Goal: Task Accomplishment & Management: Use online tool/utility

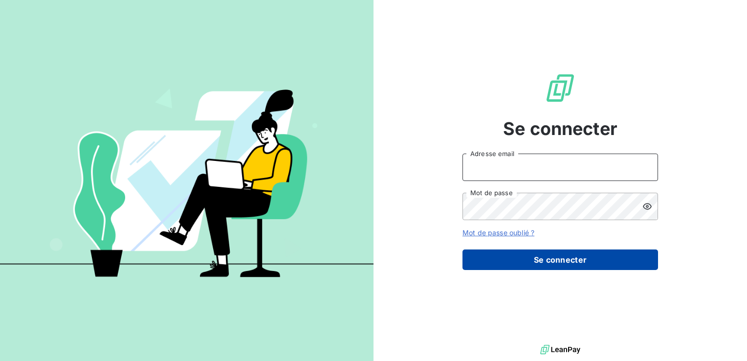
type input "[PERSON_NAME][EMAIL_ADDRESS][DOMAIN_NAME]"
click at [534, 259] on button "Se connecter" at bounding box center [559, 259] width 195 height 21
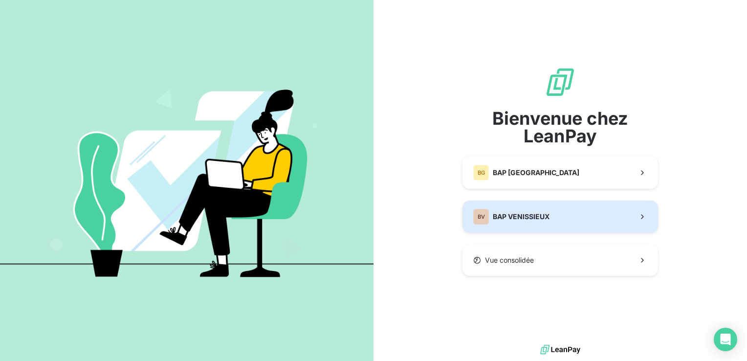
click at [546, 218] on span "BAP VENISSIEUX" at bounding box center [520, 217] width 57 height 10
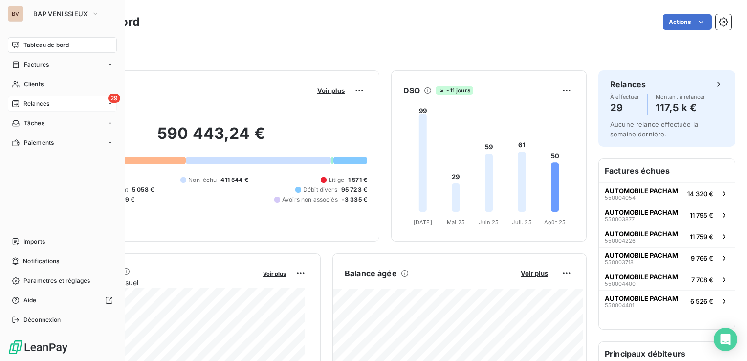
click at [21, 106] on div "Relances" at bounding box center [31, 103] width 38 height 9
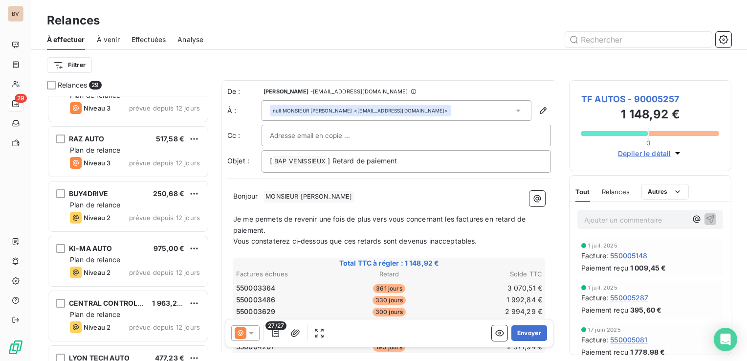
scroll to position [684, 0]
click at [126, 193] on div "BUY4DRIVE 250,68 €" at bounding box center [135, 192] width 130 height 9
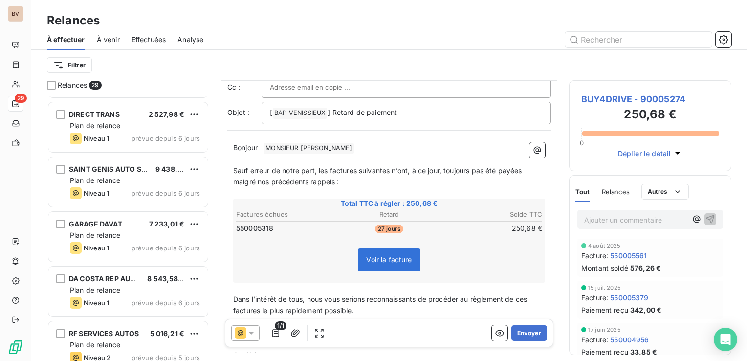
scroll to position [1322, 0]
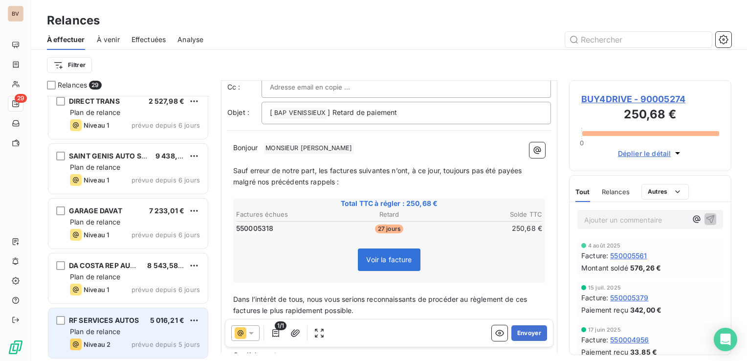
click at [115, 328] on span "Plan de relance" at bounding box center [95, 331] width 50 height 8
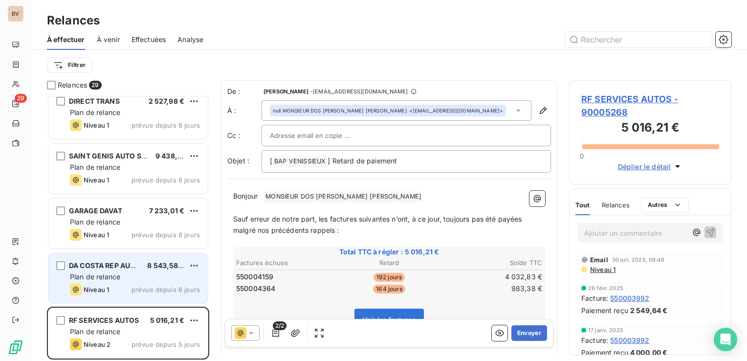
click at [123, 288] on div "Niveau 1 prévue depuis 6 jours" at bounding box center [135, 289] width 130 height 12
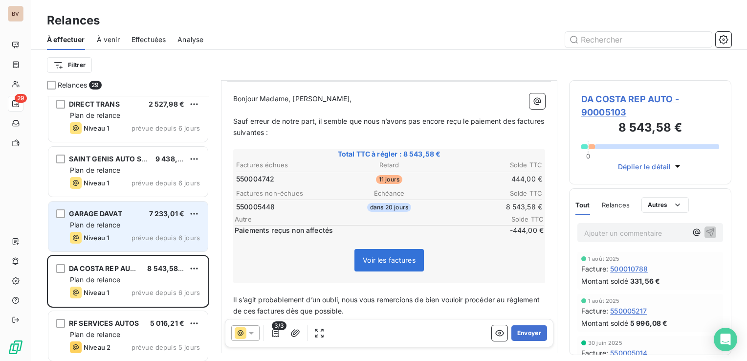
scroll to position [1322, 0]
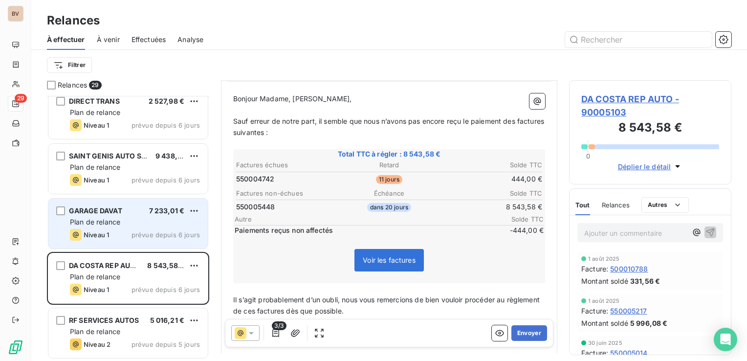
click at [125, 214] on div "GARAGE DAVAT 7 233,01 € Plan de relance Niveau 1 prévue depuis 6 jours" at bounding box center [127, 223] width 159 height 50
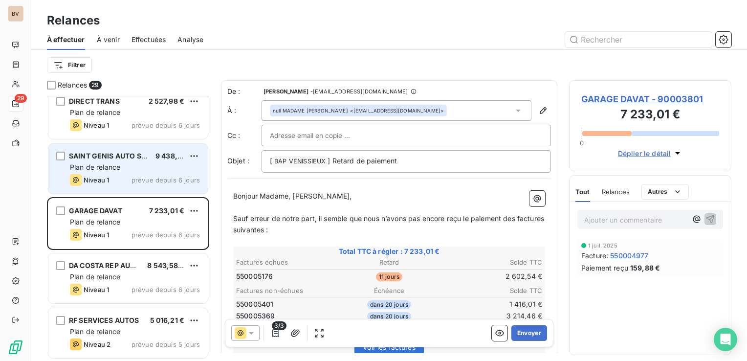
click at [123, 166] on div "Plan de relance" at bounding box center [135, 167] width 130 height 10
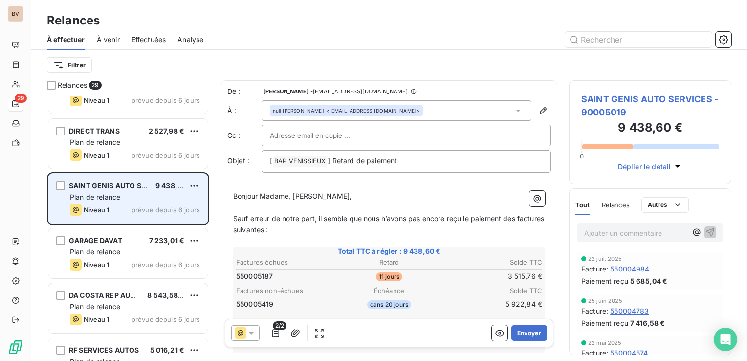
scroll to position [1273, 0]
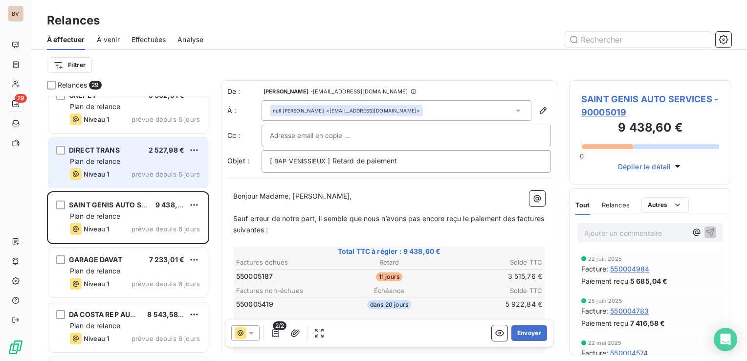
click at [123, 167] on div "DIRECT TRANS 2 527,98 € Plan de relance Niveau 1 prévue depuis 6 jours" at bounding box center [127, 163] width 159 height 50
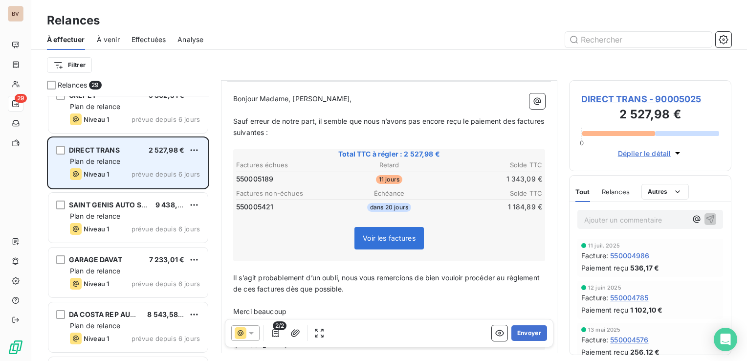
scroll to position [1224, 0]
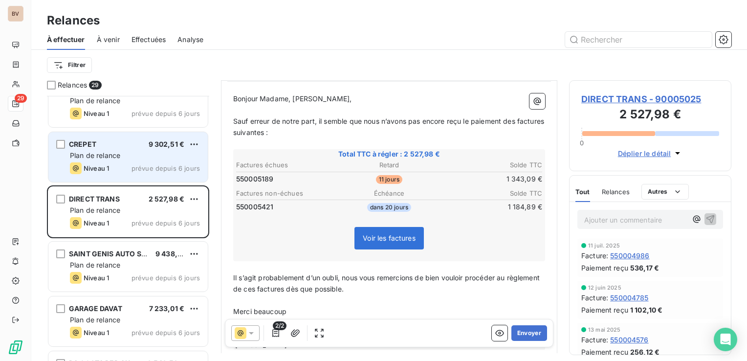
click at [128, 156] on div "Plan de relance" at bounding box center [135, 155] width 130 height 10
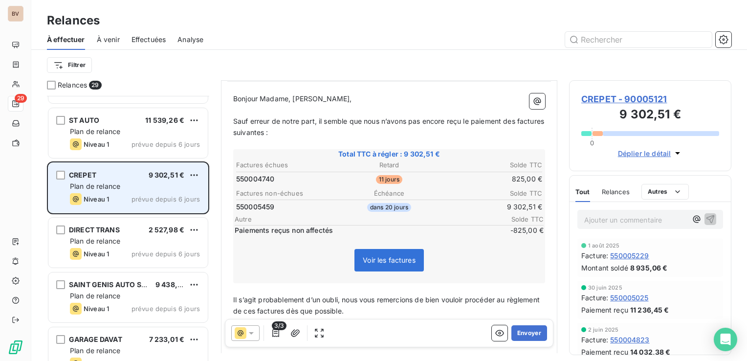
scroll to position [1176, 0]
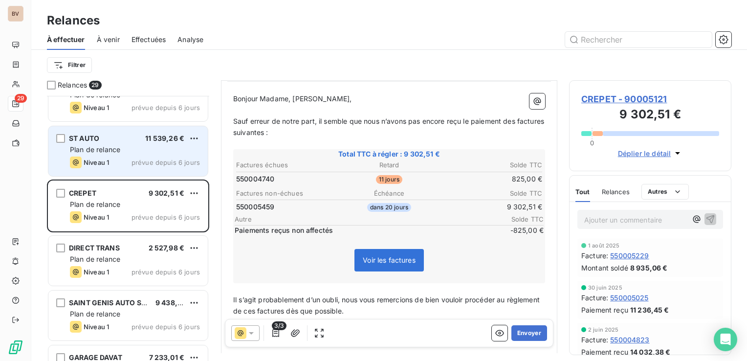
click at [128, 164] on div "Niveau 1 prévue depuis 6 jours" at bounding box center [135, 162] width 130 height 12
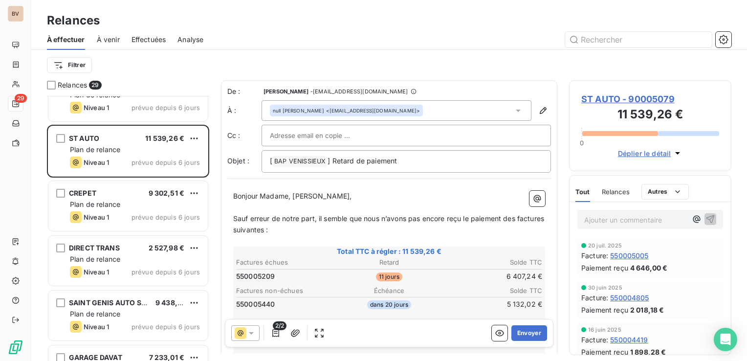
scroll to position [257, 154]
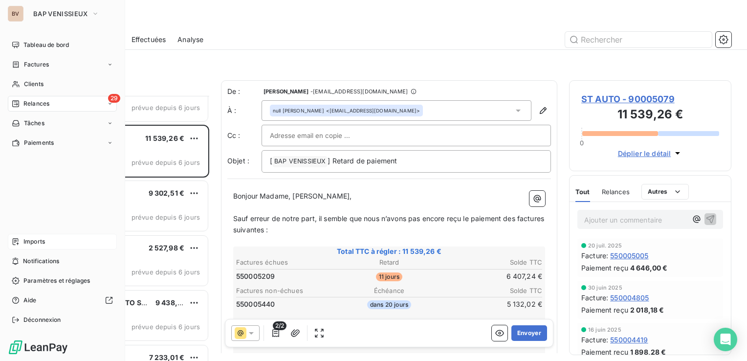
click at [49, 241] on div "Imports" at bounding box center [62, 242] width 109 height 16
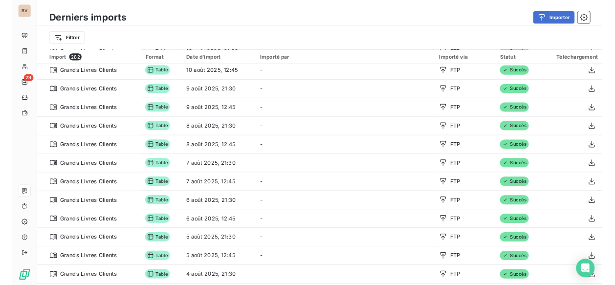
scroll to position [49, 0]
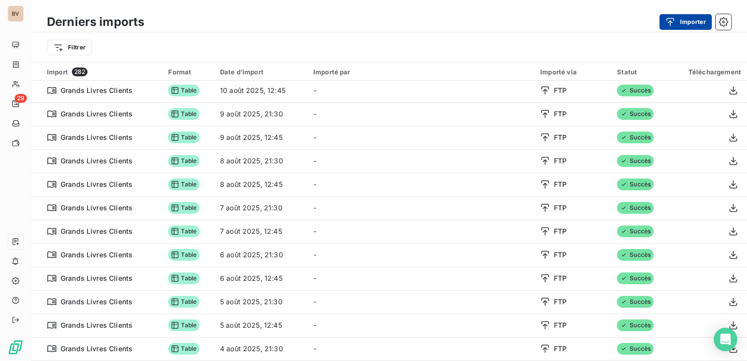
click at [685, 22] on button "Importer" at bounding box center [685, 22] width 52 height 16
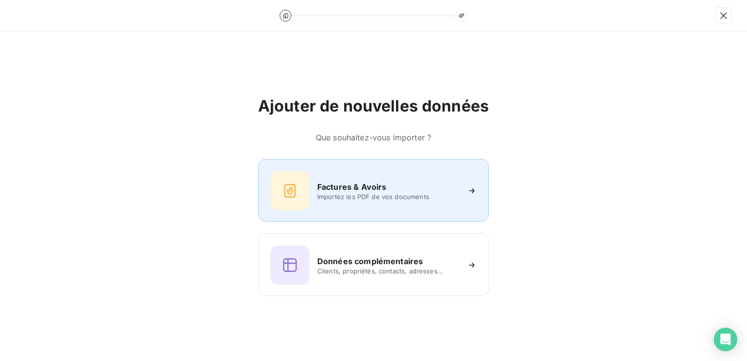
click at [366, 205] on div "Factures & Avoirs Importez les PDF de vos documents" at bounding box center [373, 190] width 206 height 39
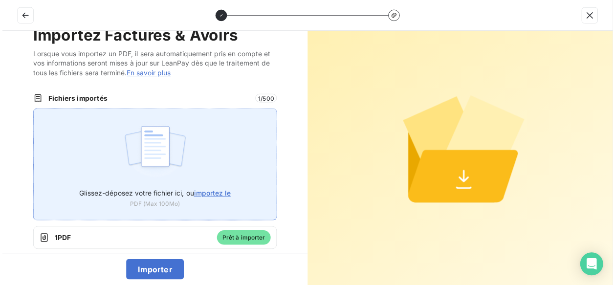
scroll to position [32, 0]
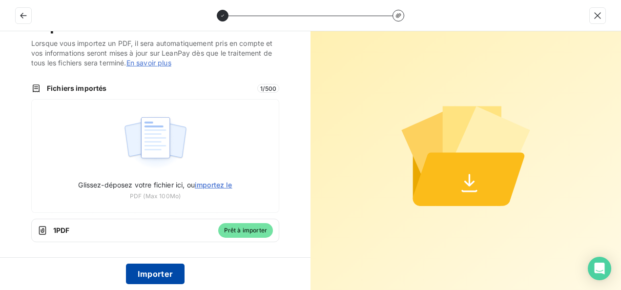
click at [159, 277] on button "Importer" at bounding box center [155, 274] width 59 height 21
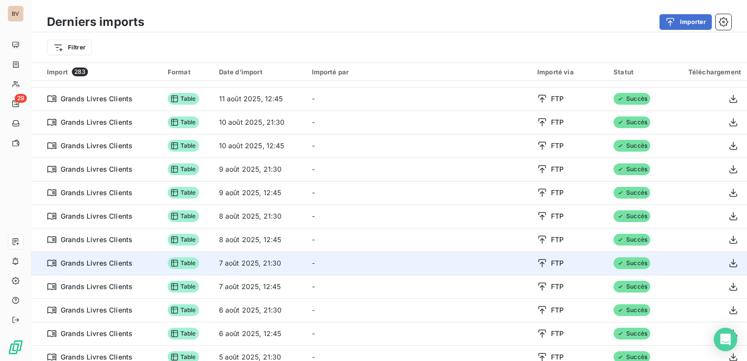
scroll to position [0, 0]
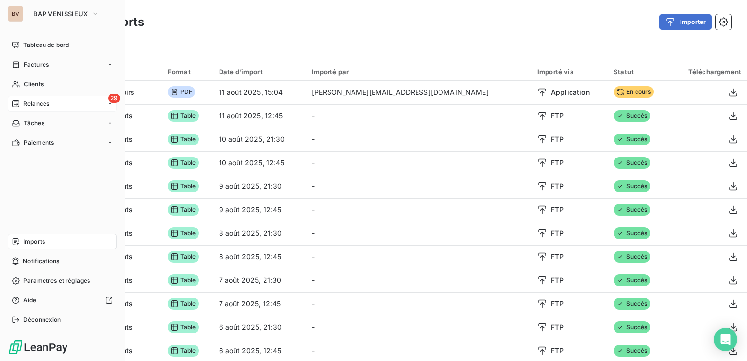
click at [27, 101] on span "Relances" at bounding box center [36, 103] width 26 height 9
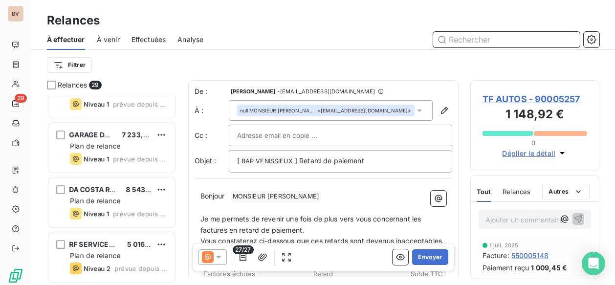
scroll to position [1398, 0]
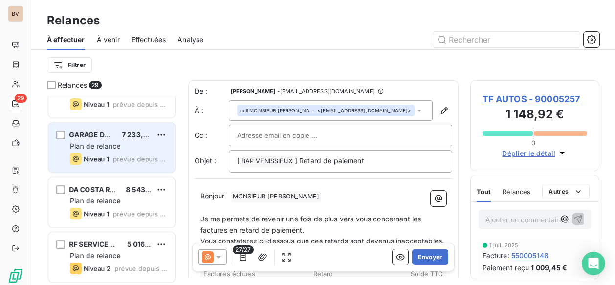
click at [93, 144] on span "Plan de relance" at bounding box center [95, 146] width 50 height 8
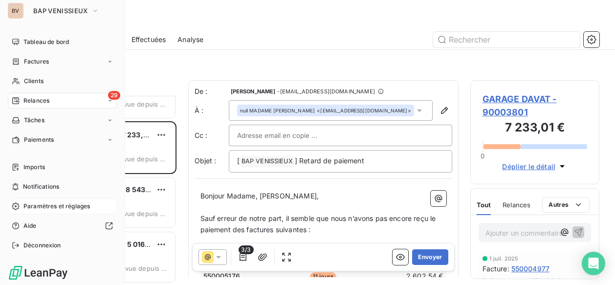
scroll to position [4, 0]
click at [50, 165] on div "Imports" at bounding box center [62, 166] width 109 height 16
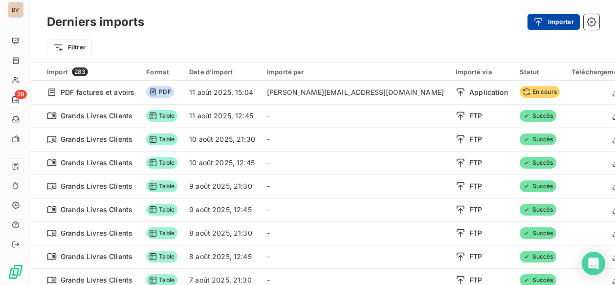
click at [564, 22] on button "Importer" at bounding box center [553, 22] width 52 height 16
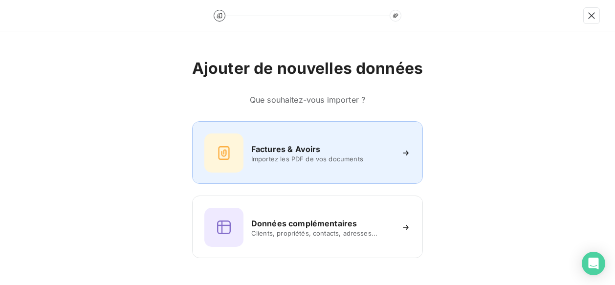
click at [322, 150] on div "Factures & Avoirs" at bounding box center [322, 149] width 142 height 12
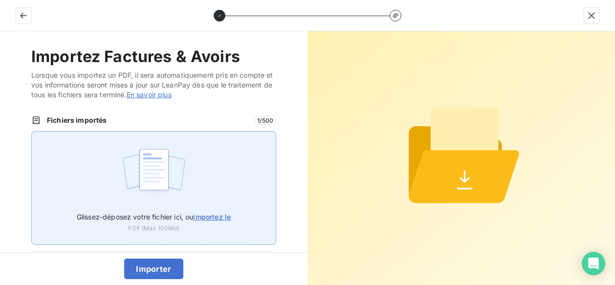
scroll to position [37, 0]
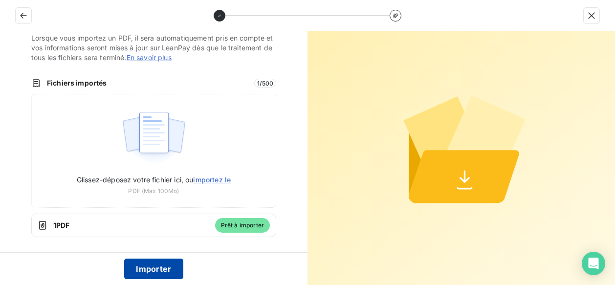
click at [165, 262] on button "Importer" at bounding box center [153, 268] width 59 height 21
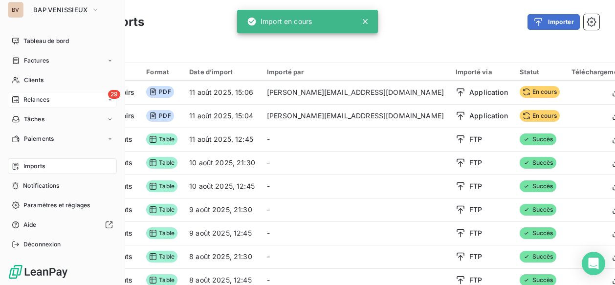
click at [26, 98] on span "Relances" at bounding box center [36, 99] width 26 height 9
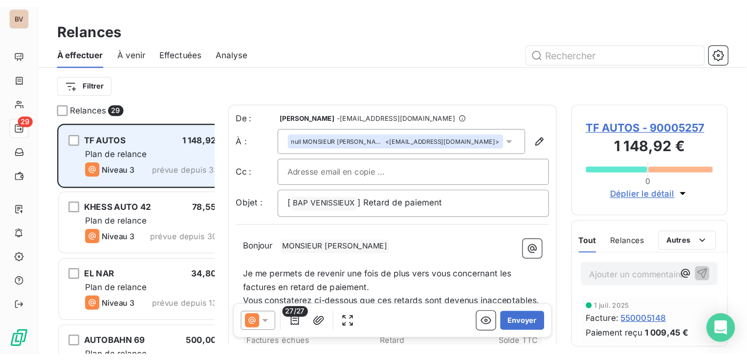
scroll to position [257, 154]
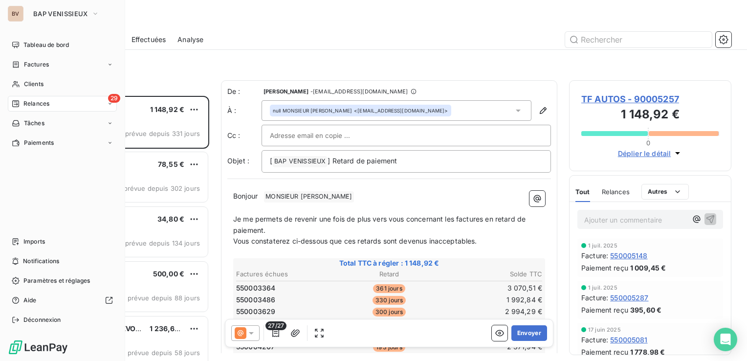
click at [18, 101] on icon at bounding box center [15, 103] width 7 height 7
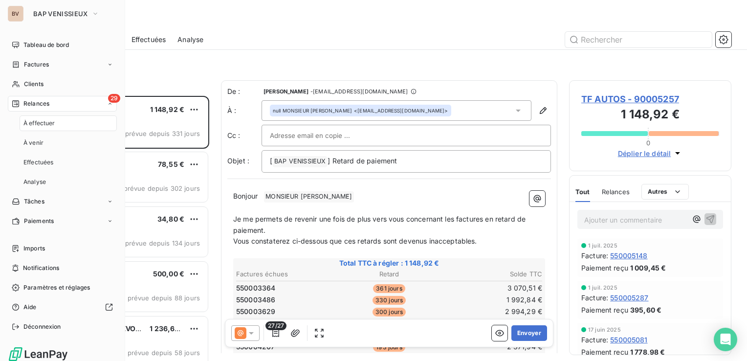
click at [62, 109] on div "29 Relances" at bounding box center [62, 104] width 109 height 16
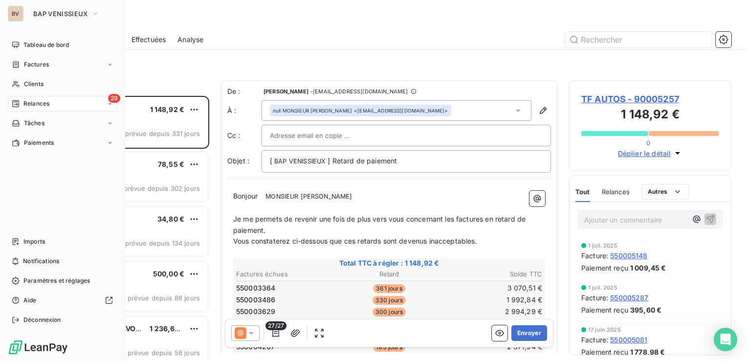
click at [63, 108] on div "29 Relances" at bounding box center [62, 104] width 109 height 16
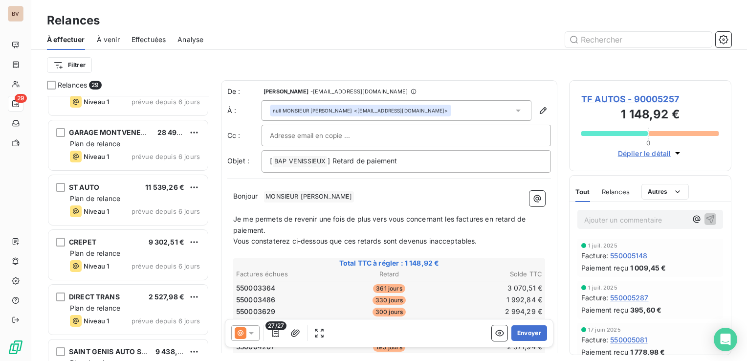
scroll to position [1078, 0]
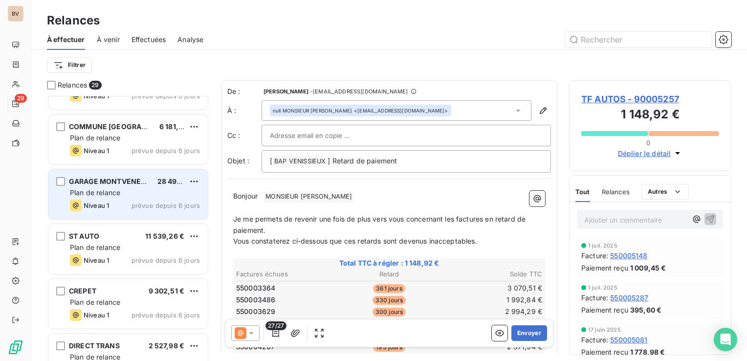
click at [121, 197] on div "GARAGE MONTVENEUR EUROREPAR 28 492,65 € Plan de relance Niveau 1 prévue depuis …" at bounding box center [127, 194] width 159 height 50
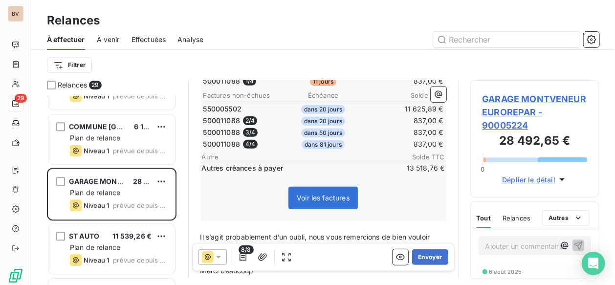
scroll to position [195, 0]
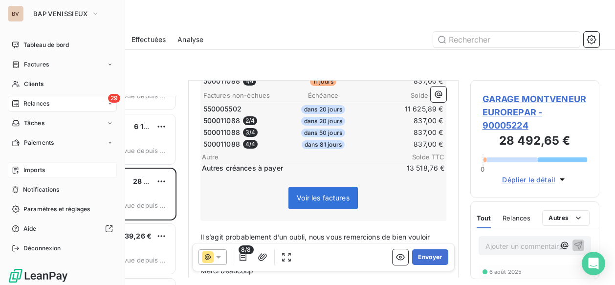
click at [41, 171] on span "Imports" at bounding box center [33, 170] width 21 height 9
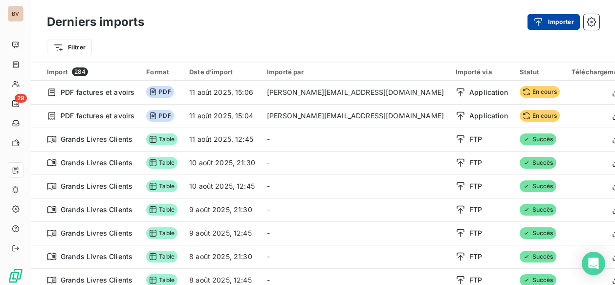
click at [561, 20] on button "Importer" at bounding box center [553, 22] width 52 height 16
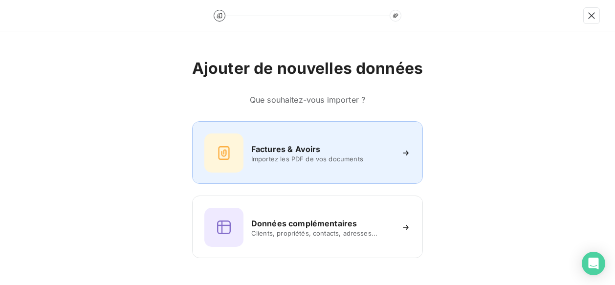
click at [323, 136] on div "Factures & Avoirs Importez les PDF de vos documents" at bounding box center [307, 152] width 206 height 39
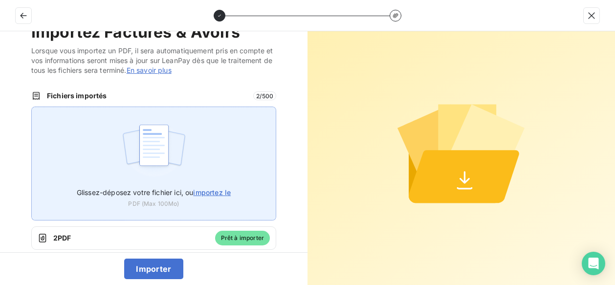
scroll to position [37, 0]
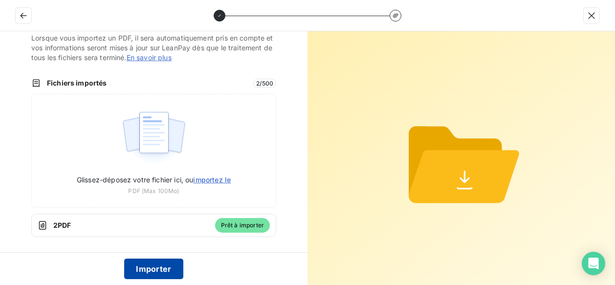
click at [155, 266] on button "Importer" at bounding box center [153, 268] width 59 height 21
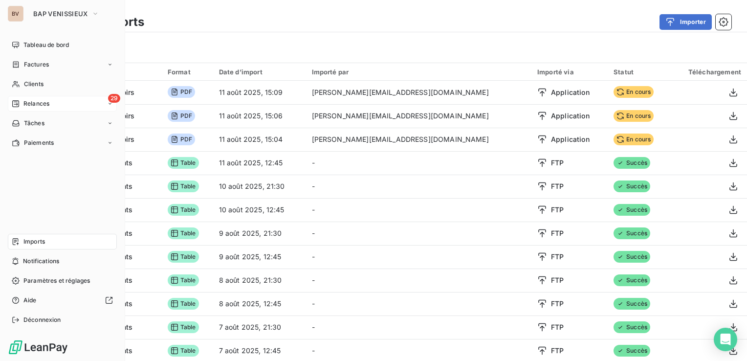
click at [20, 107] on div "Relances" at bounding box center [31, 103] width 38 height 9
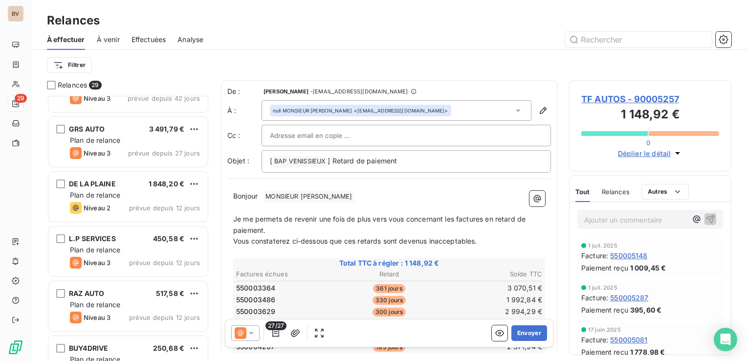
scroll to position [586, 0]
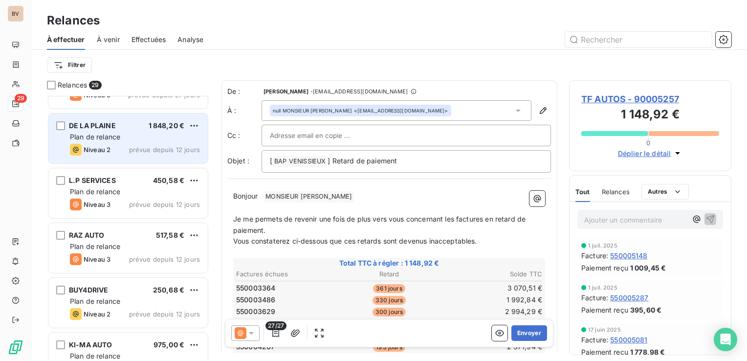
click at [121, 144] on div "Niveau 2 prévue depuis 12 jours" at bounding box center [135, 150] width 130 height 12
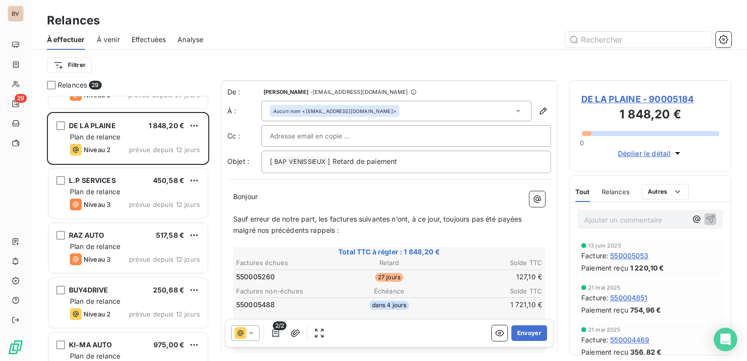
scroll to position [144, 0]
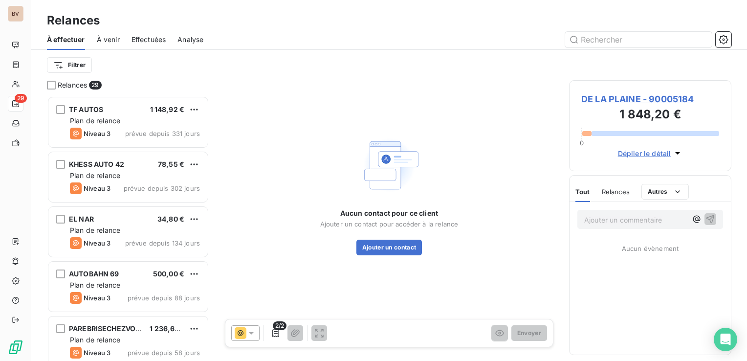
scroll to position [257, 154]
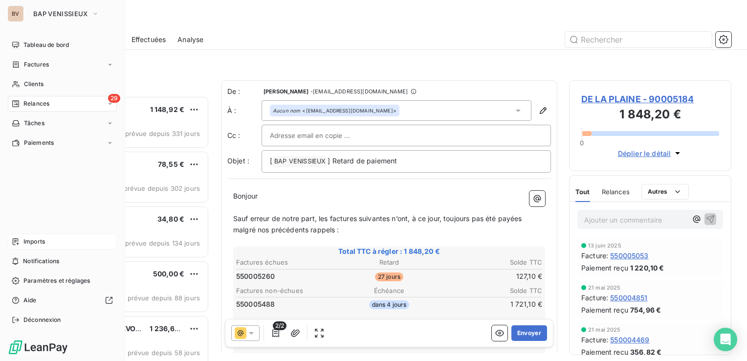
click at [26, 245] on span "Imports" at bounding box center [33, 241] width 21 height 9
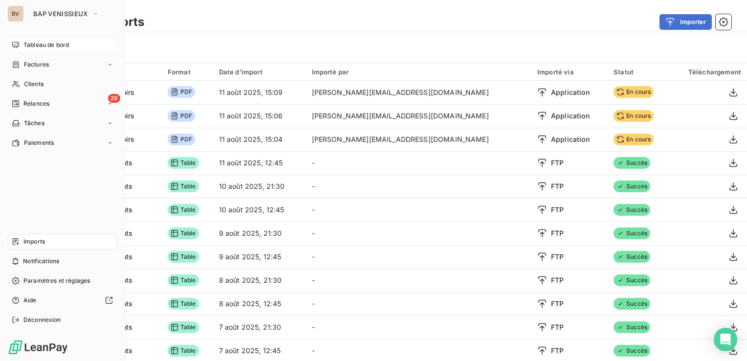
click at [21, 45] on div "Tableau de bord" at bounding box center [62, 45] width 109 height 16
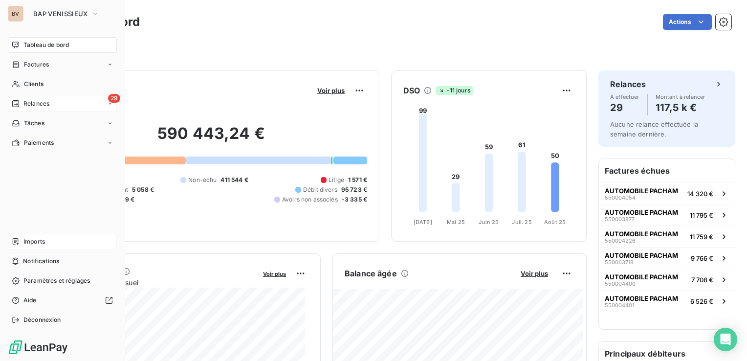
click at [23, 107] on span "Relances" at bounding box center [36, 103] width 26 height 9
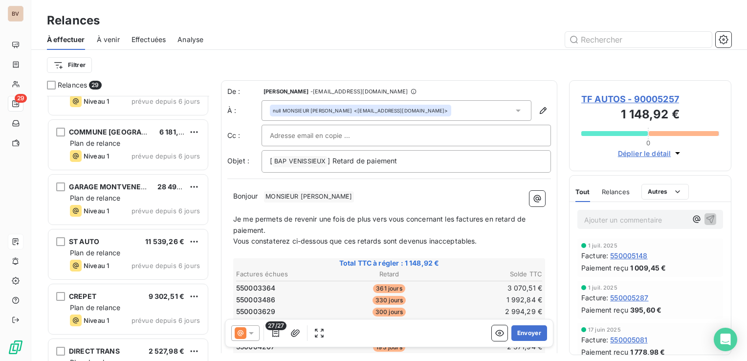
scroll to position [1075, 0]
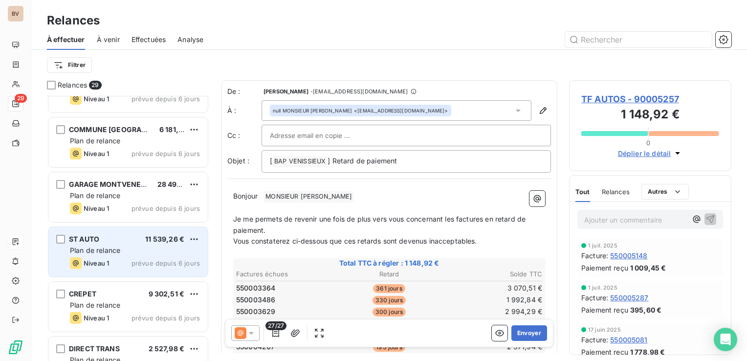
click at [119, 235] on div "ST AUTO 11 539,26 €" at bounding box center [135, 239] width 130 height 9
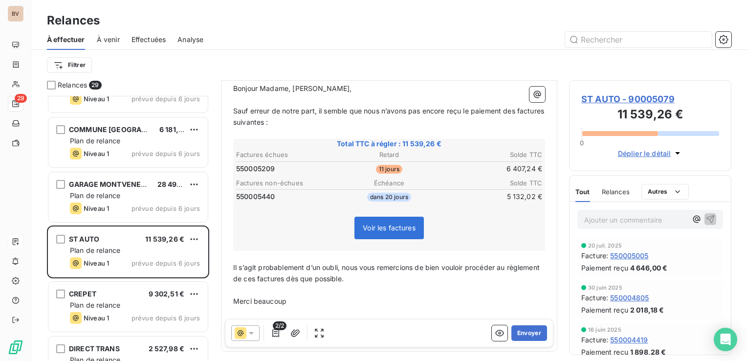
scroll to position [144, 0]
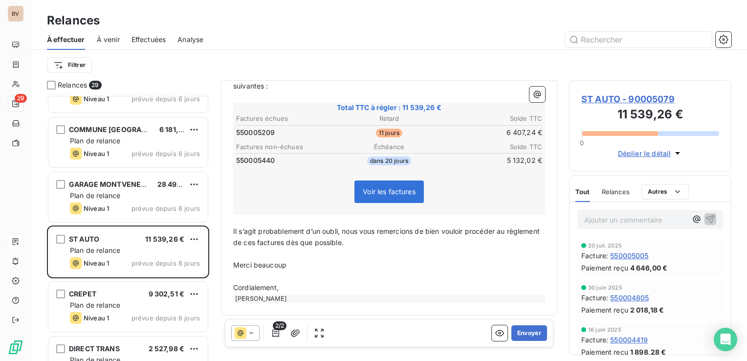
click at [385, 189] on span "Voir les factures" at bounding box center [389, 191] width 53 height 8
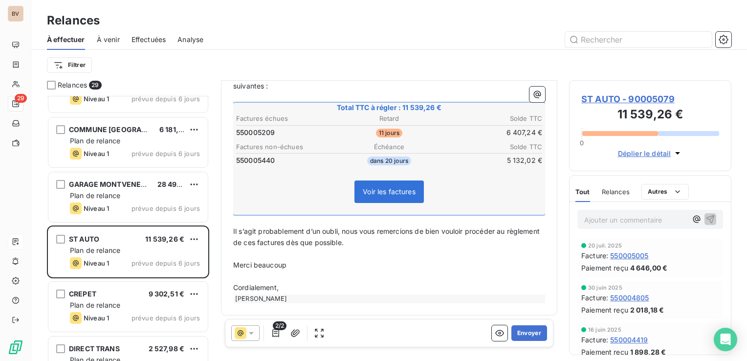
click at [378, 191] on span "Voir les factures" at bounding box center [389, 191] width 53 height 8
